Goal: Information Seeking & Learning: Learn about a topic

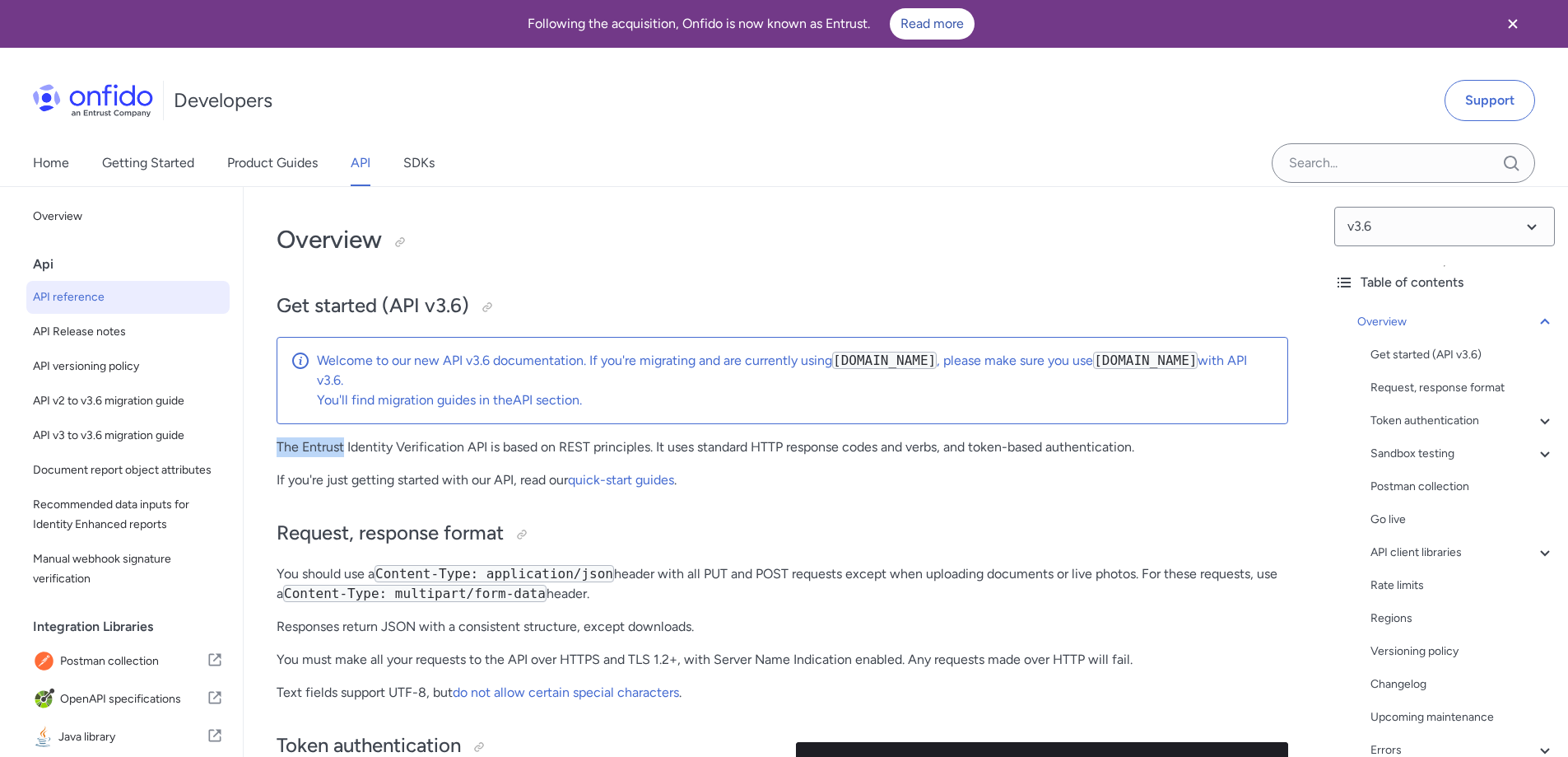
drag, startPoint x: 329, startPoint y: 452, endPoint x: 342, endPoint y: 454, distance: 13.2
click at [329, 453] on p "The Entrust Identity Verification API is based on REST principles. It uses stan…" at bounding box center [782, 447] width 1012 height 19
click at [380, 447] on p "The Entrust Identity Verification API is based on REST principles. It uses stan…" at bounding box center [782, 447] width 1012 height 19
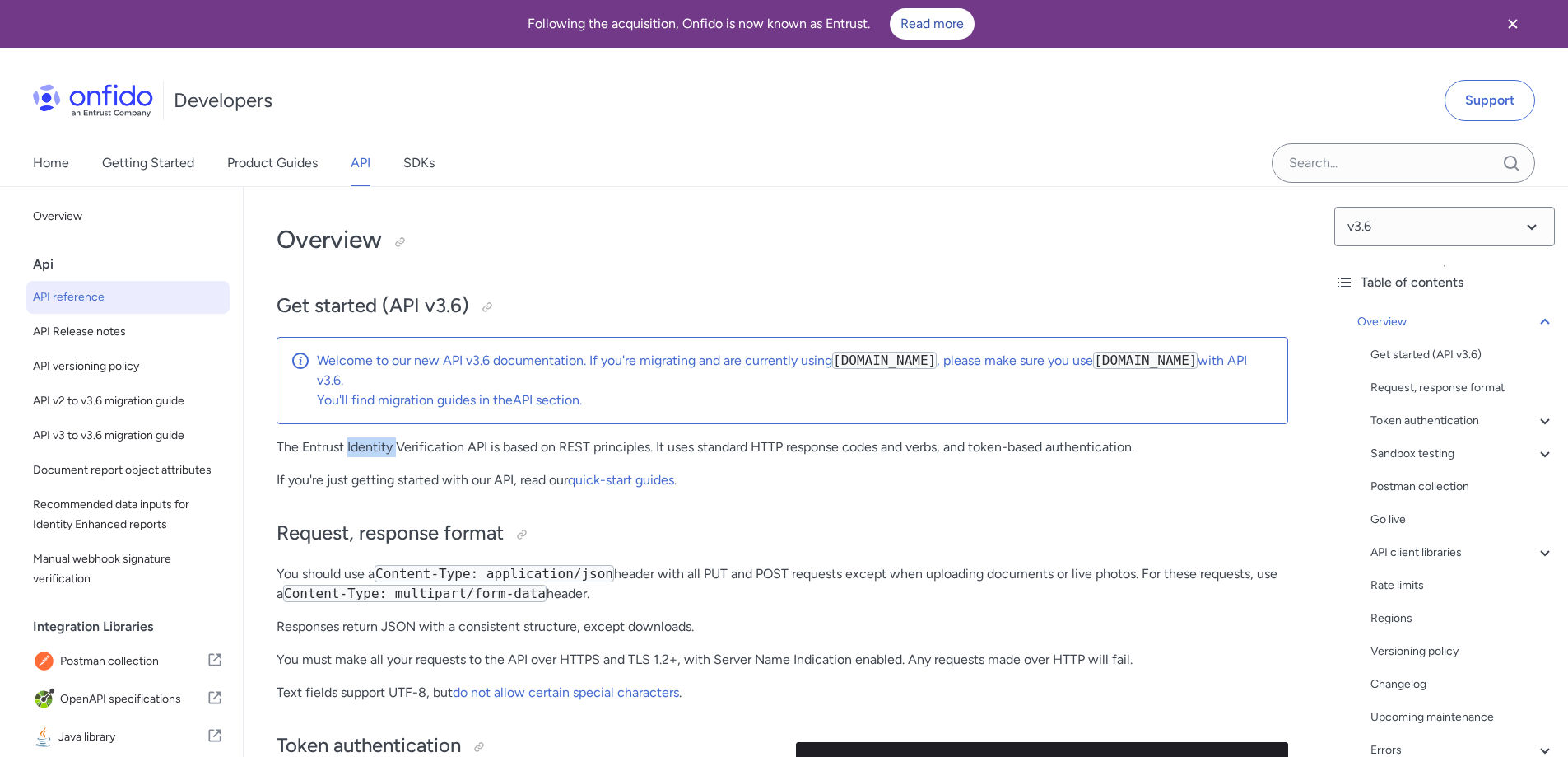
click at [380, 447] on p "The Entrust Identity Verification API is based on REST principles. It uses stan…" at bounding box center [782, 447] width 1012 height 19
click at [430, 447] on p "The Entrust Identity Verification API is based on REST principles. It uses stan…" at bounding box center [782, 447] width 1012 height 19
drag, startPoint x: 499, startPoint y: 447, endPoint x: 563, endPoint y: 446, distance: 64.0
click at [555, 446] on p "The Entrust Identity Verification API is based on REST principles. It uses stan…" at bounding box center [782, 447] width 1012 height 19
click at [565, 446] on p "The Entrust Identity Verification API is based on REST principles. It uses stan…" at bounding box center [782, 447] width 1012 height 19
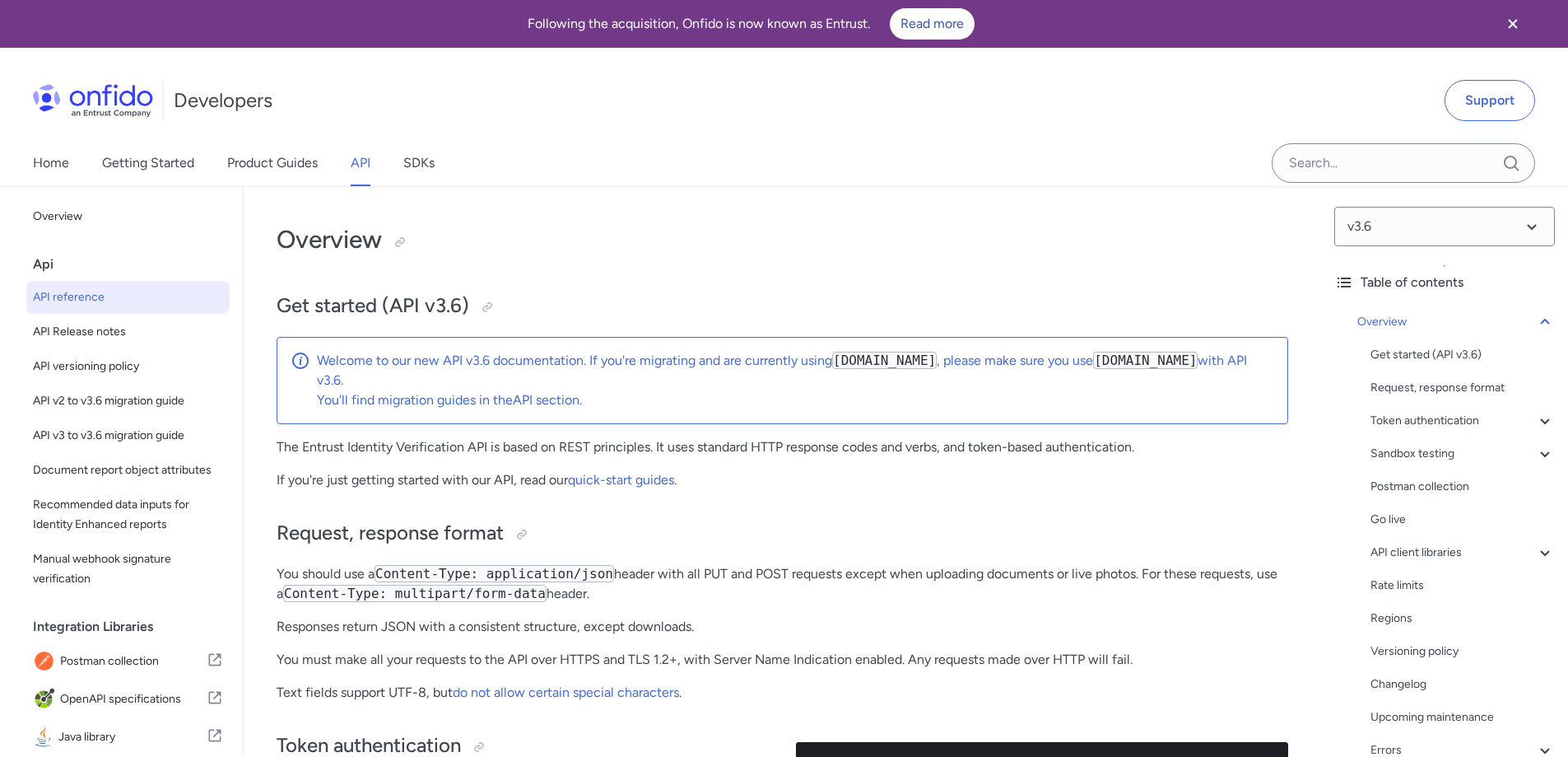
click at [593, 449] on p "The Entrust Identity Verification API is based on REST principles. It uses stan…" at bounding box center [782, 447] width 1012 height 19
click at [654, 449] on p "The Entrust Identity Verification API is based on REST principles. It uses stan…" at bounding box center [782, 447] width 1012 height 19
click at [603, 444] on p "The Entrust Identity Verification API is based on REST principles. It uses stan…" at bounding box center [782, 447] width 1012 height 19
drag, startPoint x: 603, startPoint y: 444, endPoint x: 682, endPoint y: 465, distance: 81.7
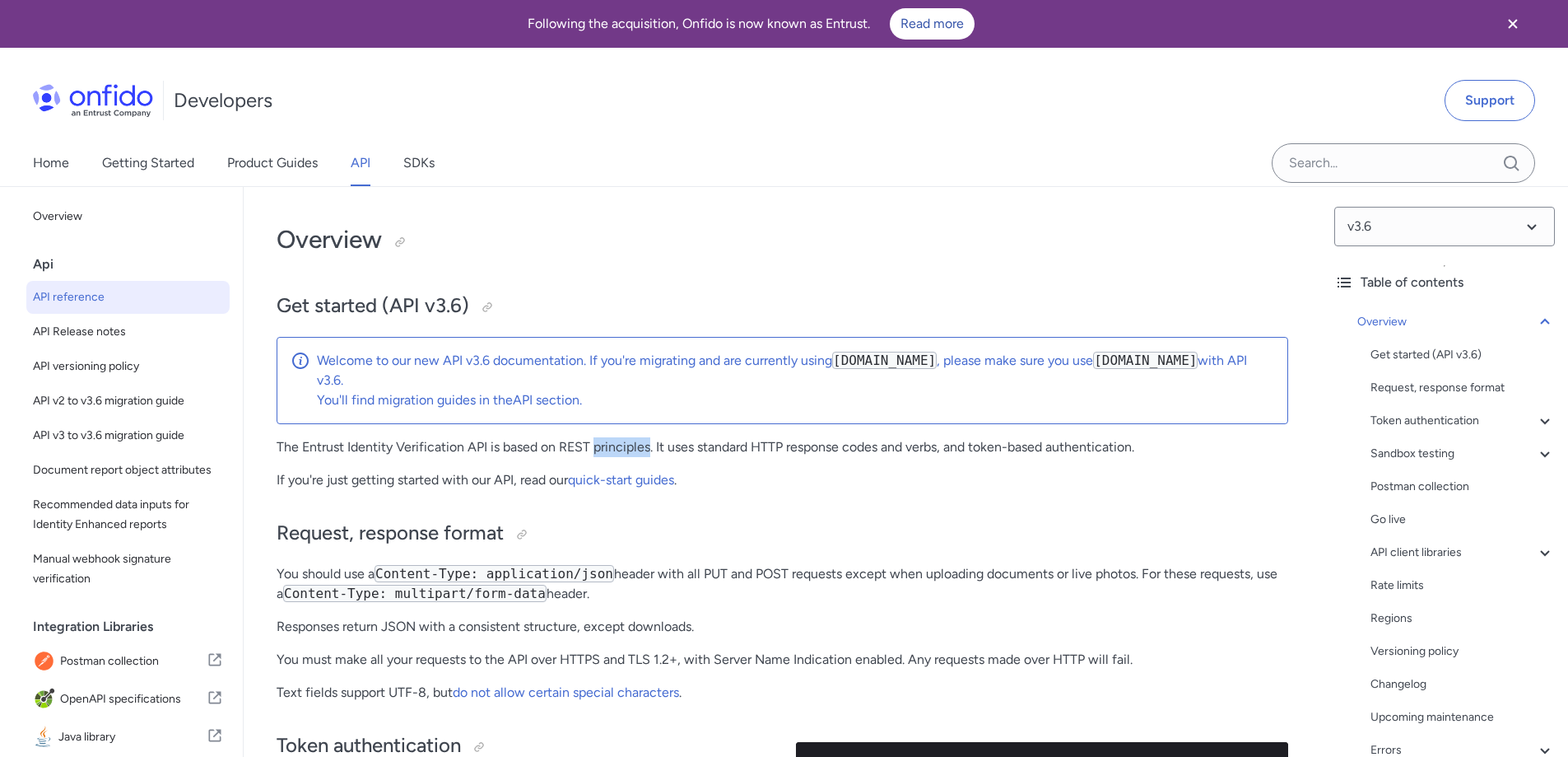
click at [604, 444] on p "The Entrust Identity Verification API is based on REST principles. It uses stan…" at bounding box center [782, 447] width 1012 height 19
click at [749, 449] on p "The Entrust Identity Verification API is based on REST principles. It uses stan…" at bounding box center [782, 447] width 1012 height 19
click at [751, 449] on p "The Entrust Identity Verification API is based on REST principles. It uses stan…" at bounding box center [782, 447] width 1012 height 19
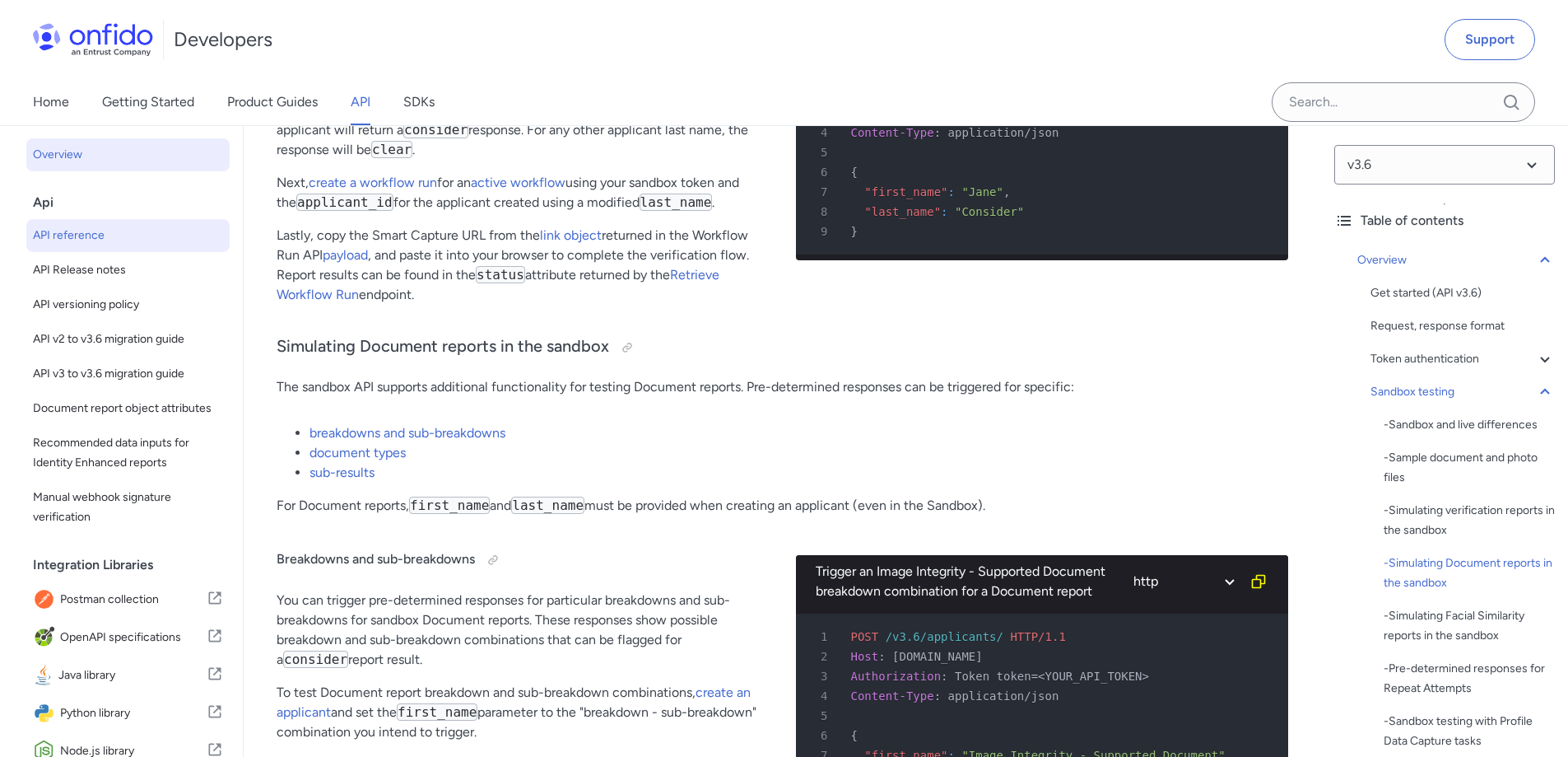
scroll to position [3541, 0]
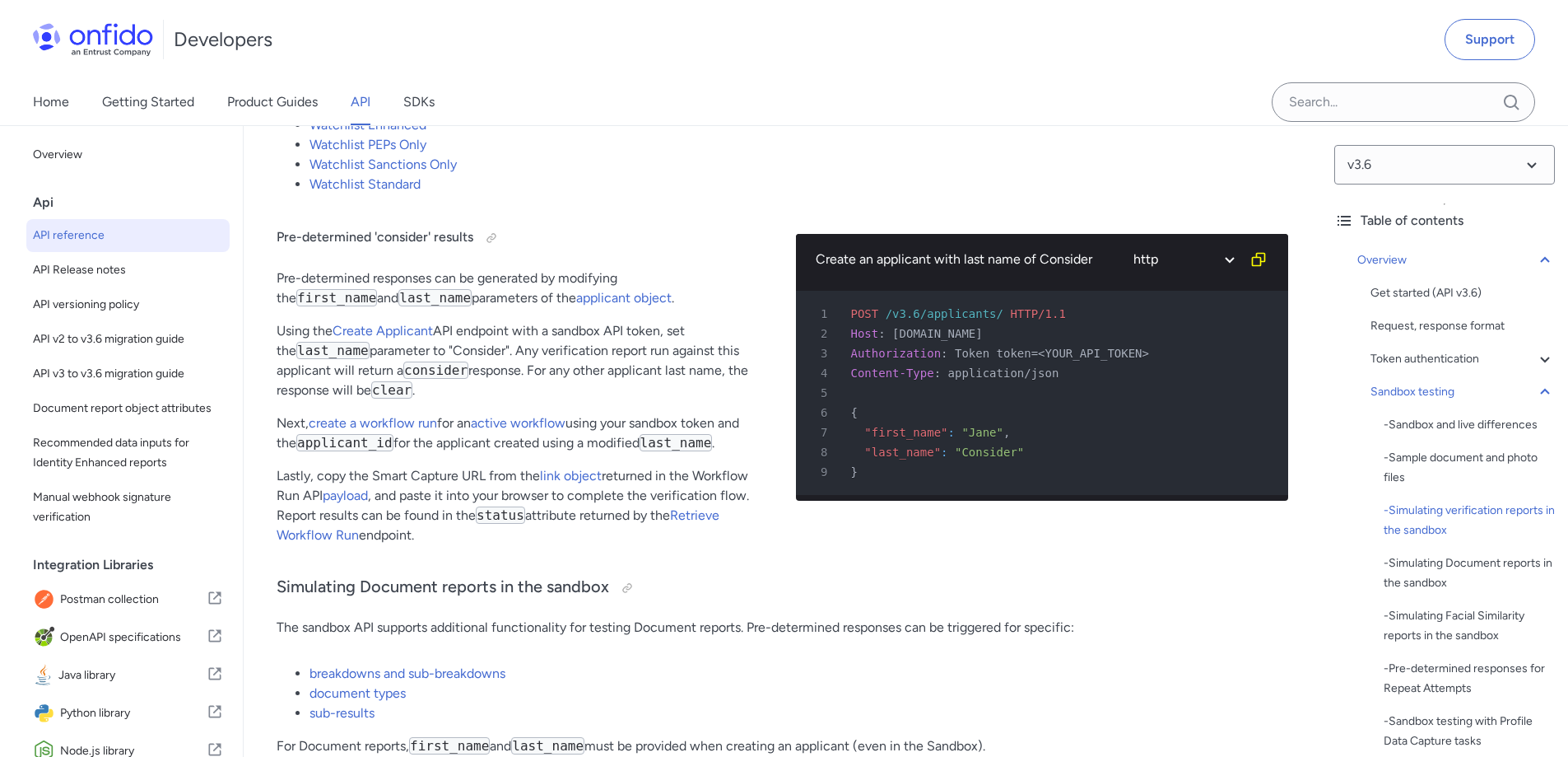
click at [106, 49] on img at bounding box center [93, 40] width 120 height 33
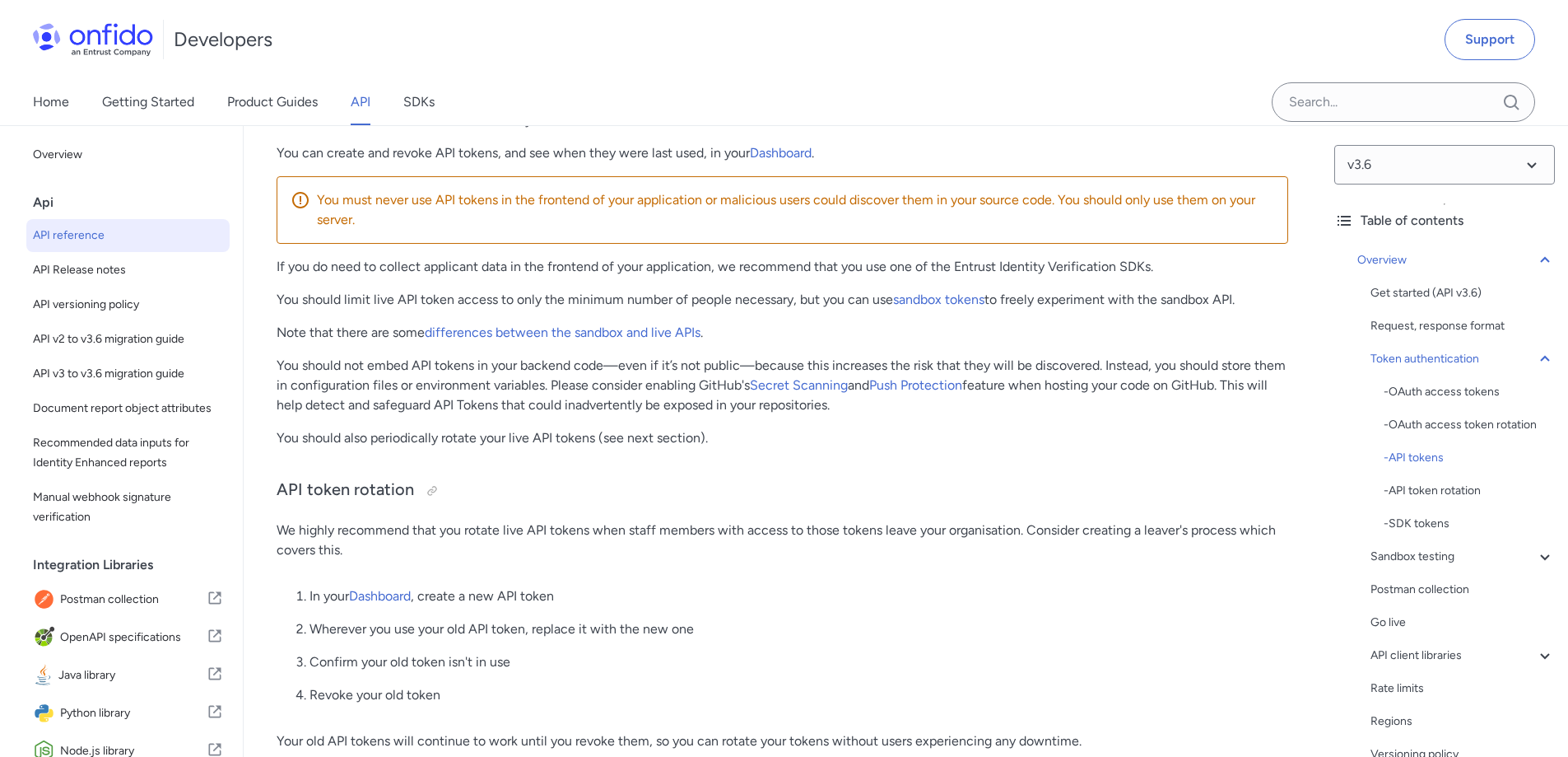
scroll to position [1400, 0]
